Goal: Information Seeking & Learning: Understand process/instructions

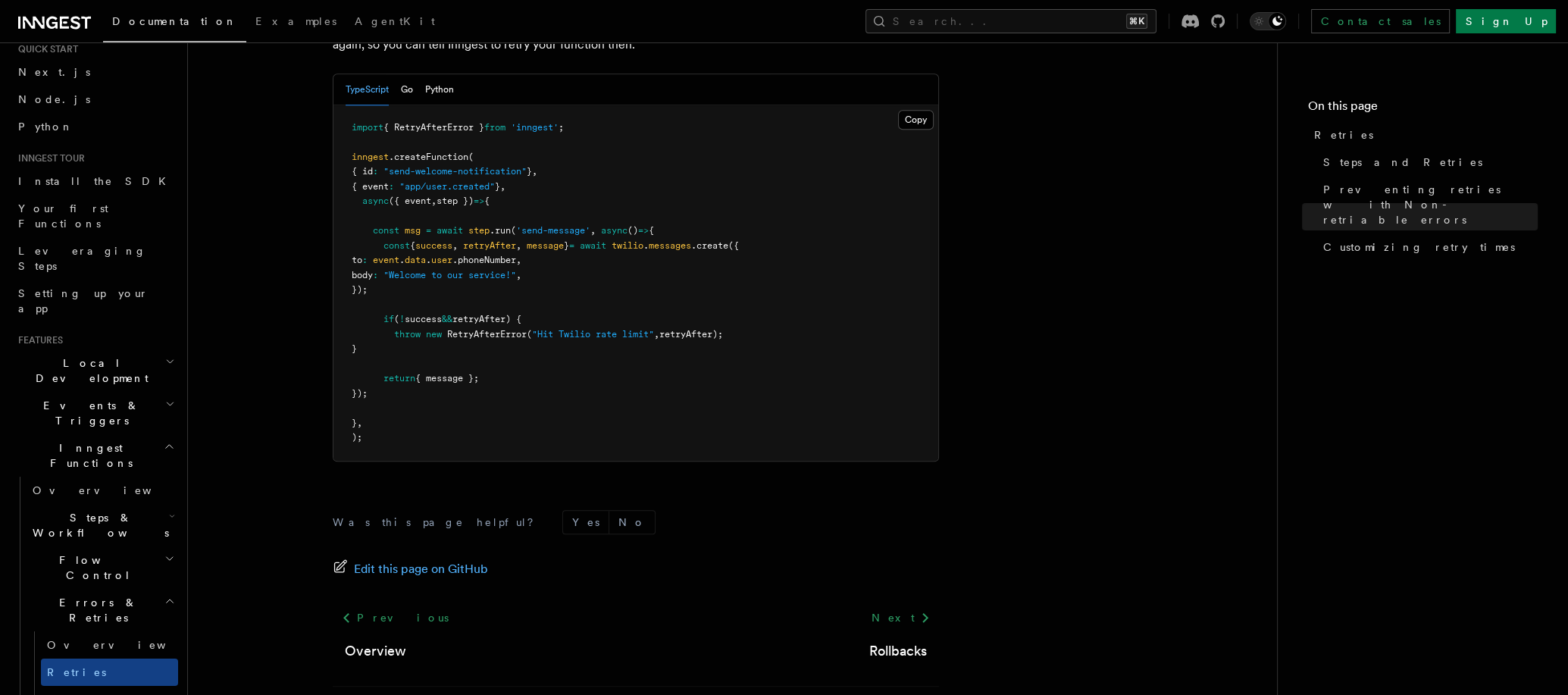
scroll to position [70, 0]
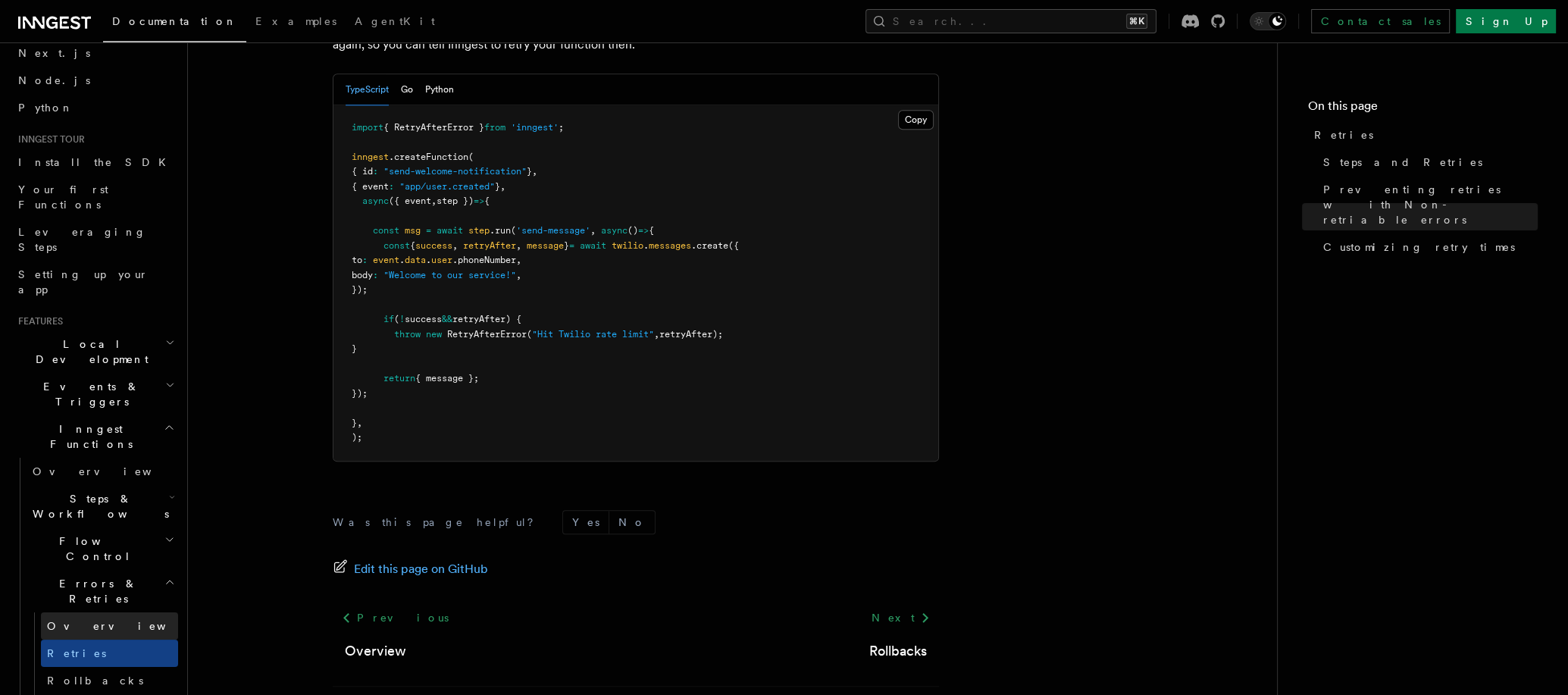
click at [96, 612] on link "Overview" at bounding box center [109, 625] width 137 height 27
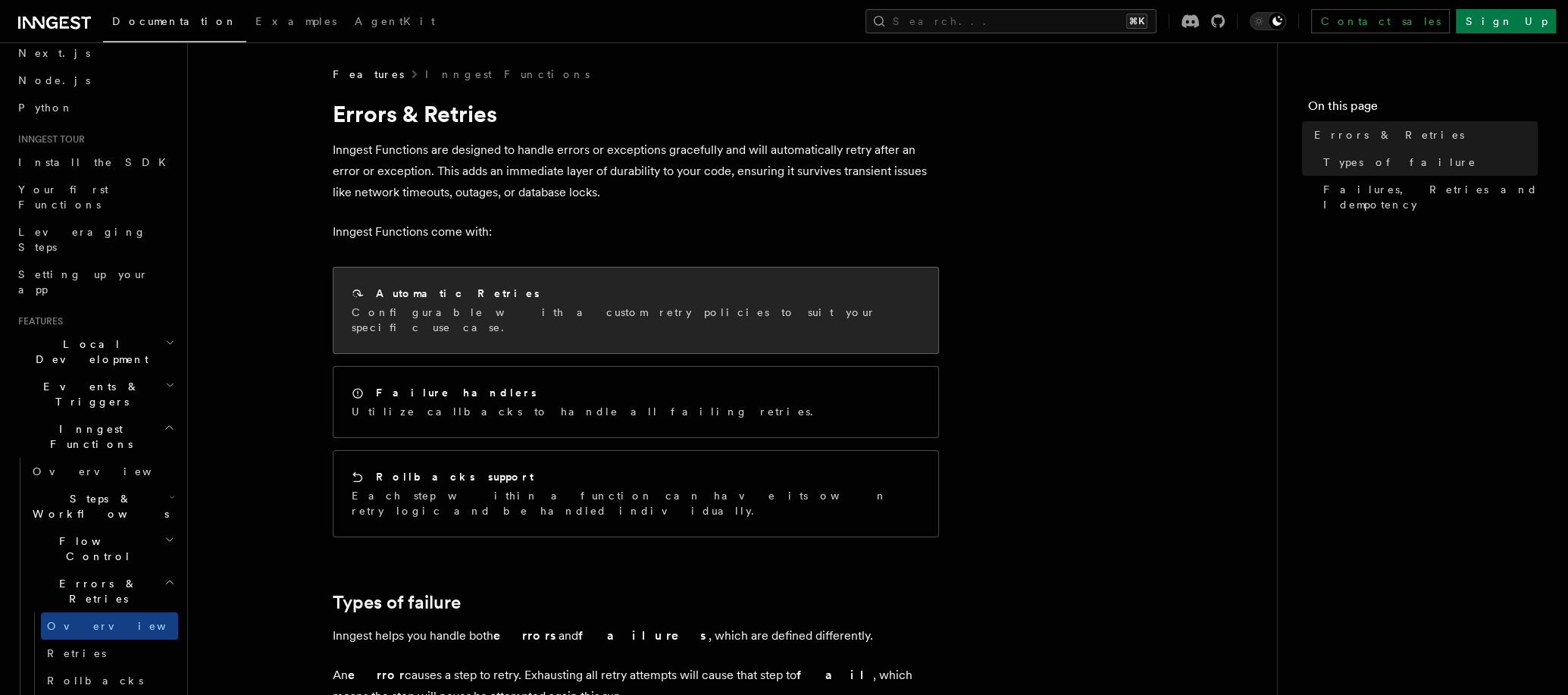
click at [412, 316] on p "Configurable with a custom retry policies to suit your specific use case." at bounding box center [636, 320] width 569 height 30
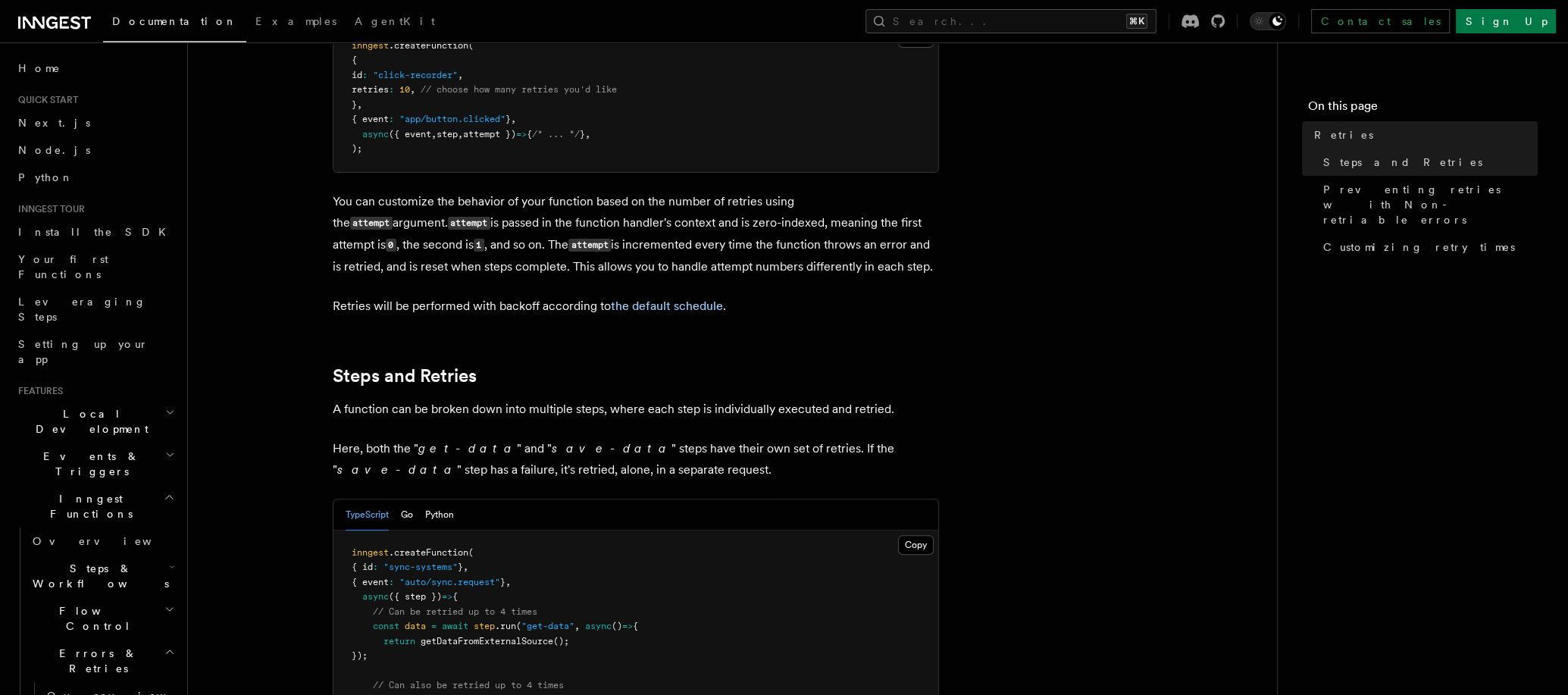
scroll to position [540, 0]
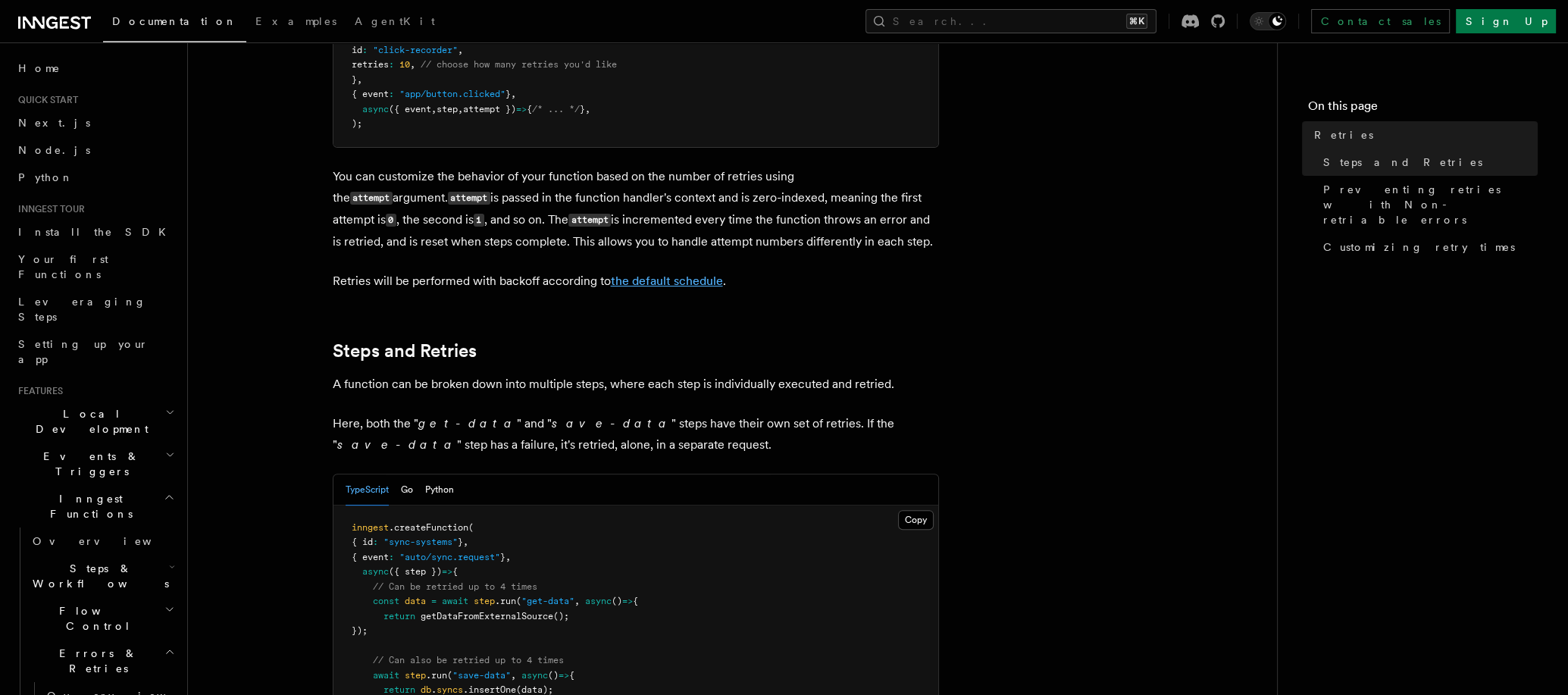
click at [668, 274] on link "the default schedule" at bounding box center [667, 281] width 112 height 14
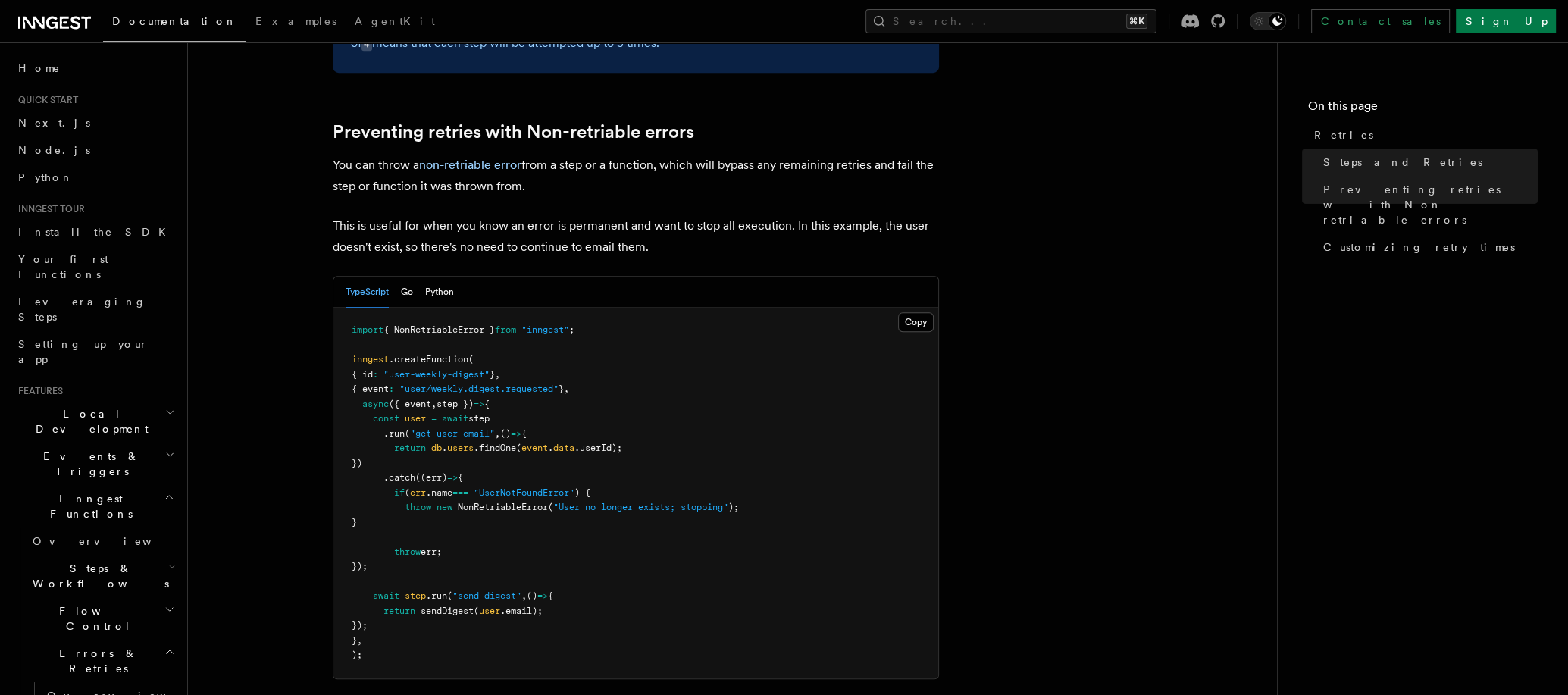
scroll to position [1341, 0]
